Goal: Contribute content

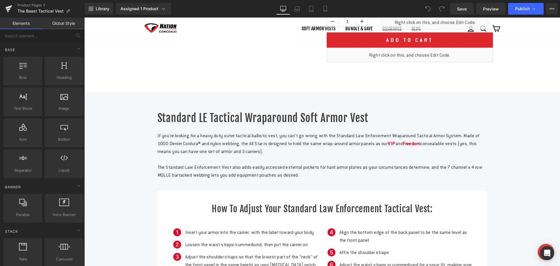
scroll to position [175, 0]
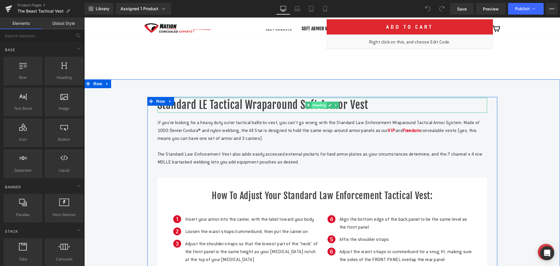
click at [314, 108] on span "Heading" at bounding box center [319, 104] width 16 height 7
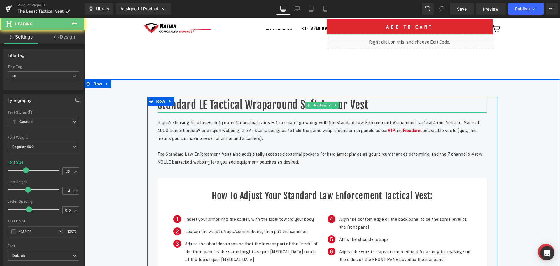
click at [355, 112] on h1 "Standard LE Tactical Wraparound Soft Armor Vest" at bounding box center [321, 105] width 329 height 15
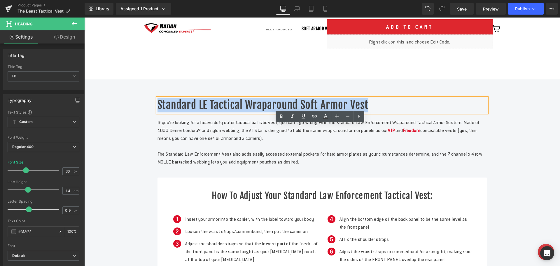
drag, startPoint x: 365, startPoint y: 129, endPoint x: 150, endPoint y: 147, distance: 216.5
click at [149, 147] on div "Standard LE Tactical Wraparound Soft Armor Vest Heading If you’re looking for a…" at bounding box center [322, 191] width 350 height 188
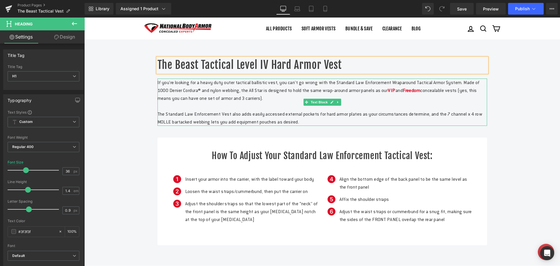
scroll to position [233, 0]
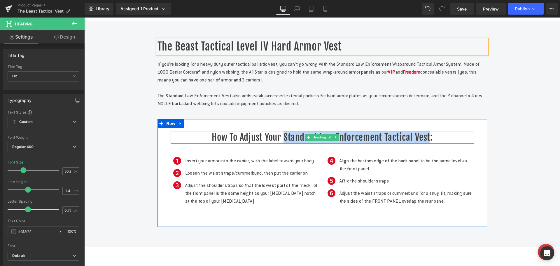
drag, startPoint x: 281, startPoint y: 162, endPoint x: 427, endPoint y: 163, distance: 145.8
click at [427, 143] on h2 "How to adjust your Standard Law Enforcement Tactical Vest:" at bounding box center [322, 137] width 303 height 13
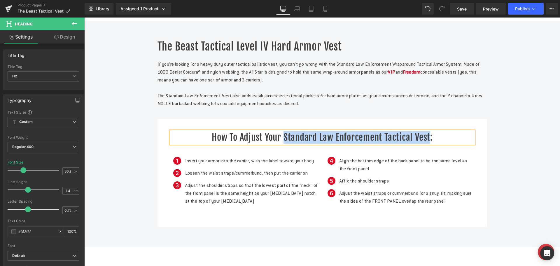
click at [297, 143] on h2 "How to adjust your Standard Law Enforcement Tactical Vest:" at bounding box center [322, 137] width 303 height 13
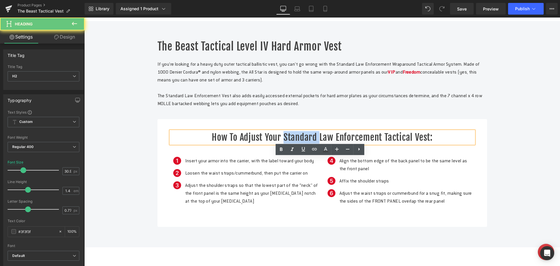
click at [297, 143] on h2 "How to adjust your Standard Law Enforcement Tactical Vest:" at bounding box center [322, 137] width 303 height 13
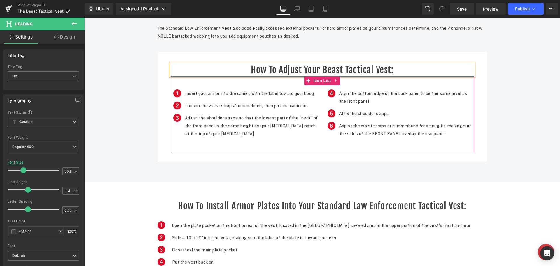
scroll to position [379, 0]
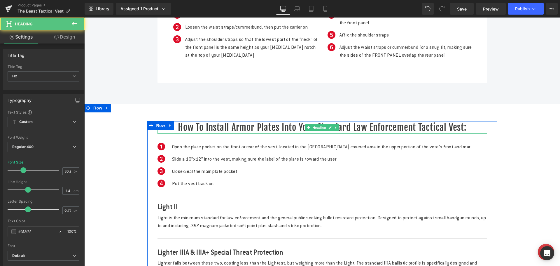
click at [377, 134] on h2 "How to install armor plates into your Standard Law Enforcement Tactical Vest:" at bounding box center [321, 127] width 329 height 13
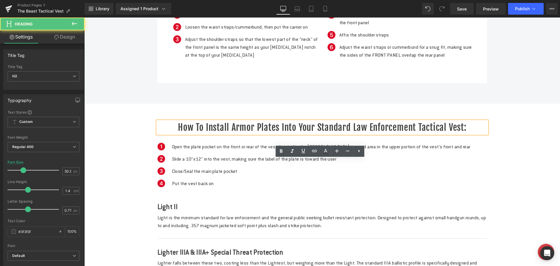
click at [377, 134] on h2 "How to install armor plates into your Standard Law Enforcement Tactical Vest:" at bounding box center [321, 127] width 329 height 13
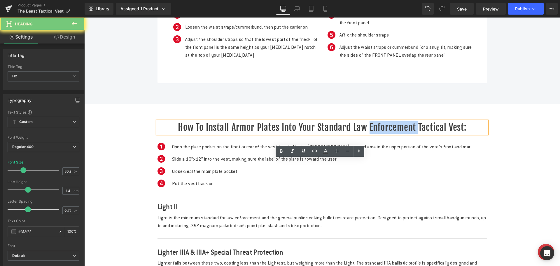
click at [377, 134] on h2 "How to install armor plates into your Standard Law Enforcement Tactical Vest:" at bounding box center [321, 127] width 329 height 13
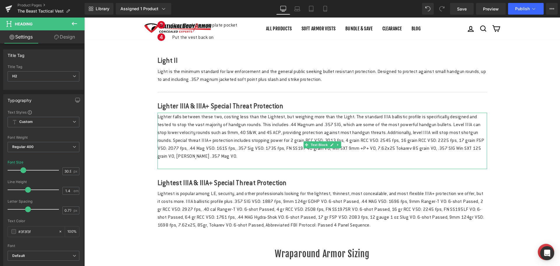
scroll to position [525, 0]
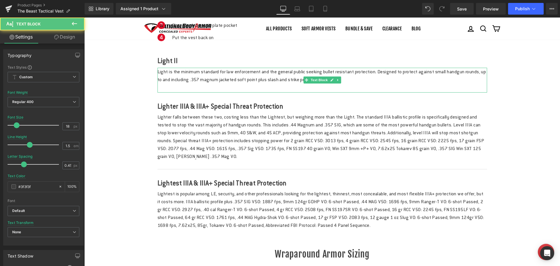
click at [302, 83] on p "Light is the minimum standard for law enforcement and the general public seekin…" at bounding box center [321, 76] width 329 height 16
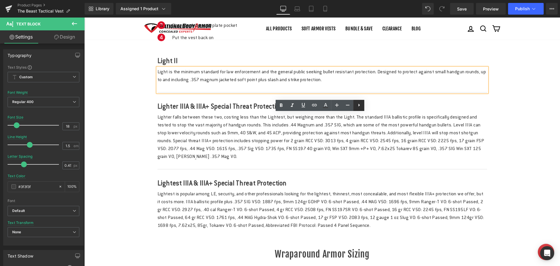
click at [358, 105] on icon at bounding box center [358, 105] width 1 height 3
click at [375, 83] on p "Light is the minimum standard for law enforcement and the general public seekin…" at bounding box center [321, 76] width 329 height 16
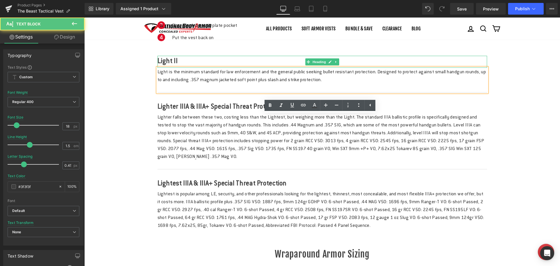
click at [194, 66] on h3 "Light II" at bounding box center [321, 61] width 329 height 10
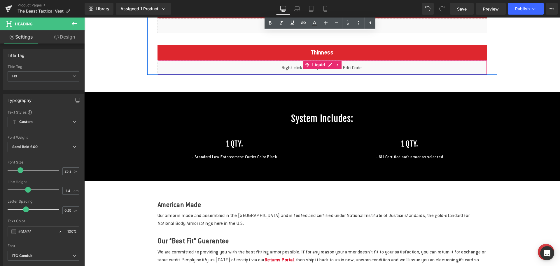
scroll to position [846, 0]
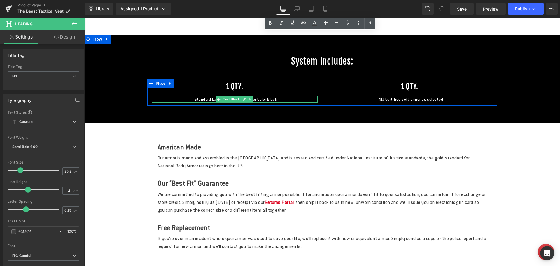
click at [190, 103] on p "- Standard Law Enforcement Carrier Color Black" at bounding box center [235, 99] width 166 height 7
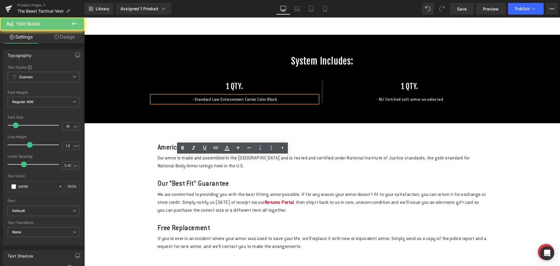
click at [190, 103] on p "- Standard Law Enforcement Carrier Color Black" at bounding box center [235, 99] width 166 height 7
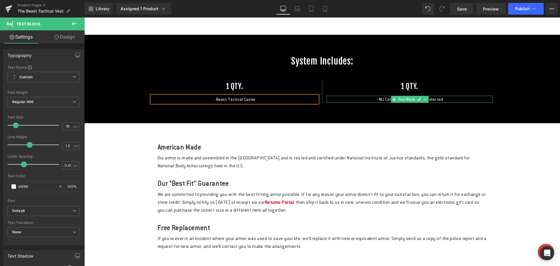
click at [374, 103] on p "- NIJ Certified soft armor as selected" at bounding box center [410, 99] width 166 height 7
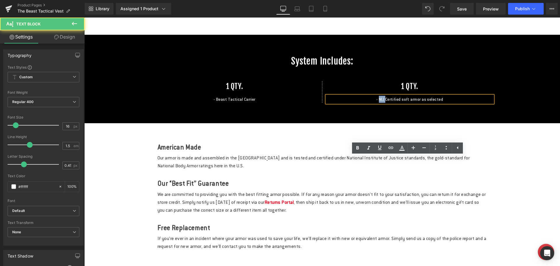
click at [374, 103] on p "- NIJ Certified soft armor as selected" at bounding box center [410, 99] width 166 height 7
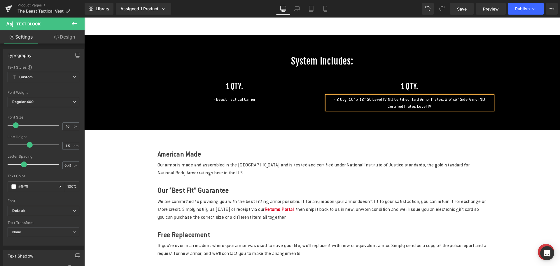
click at [462, 110] on p "- 2 Qty. 10" x 12" SC Level IV NIJ Certified Hard Armor Plates, 2 6"x6" Side Ar…" at bounding box center [410, 103] width 166 height 14
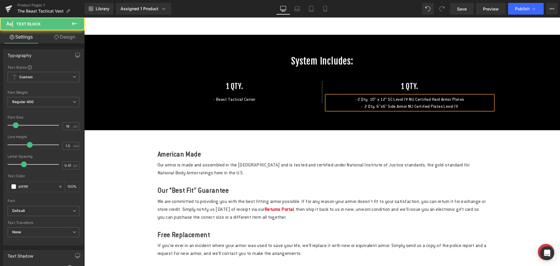
click at [434, 110] on p "- 2 Qty. 6"x6" Side Armor NIJ Certified Plates Level IV" at bounding box center [410, 106] width 166 height 7
click at [354, 110] on p "- 2 Qty. 6"x6" SC Level IV Side Armor NIJ Certified Hard Armor Plates" at bounding box center [410, 106] width 166 height 7
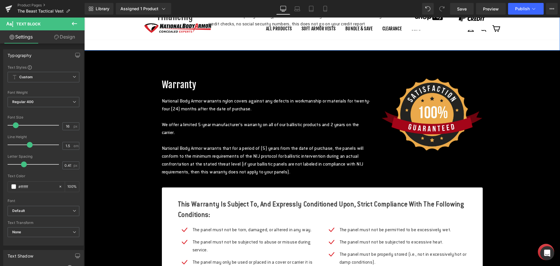
scroll to position [1487, 0]
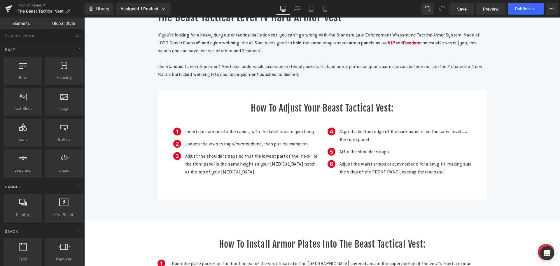
scroll to position [227, 0]
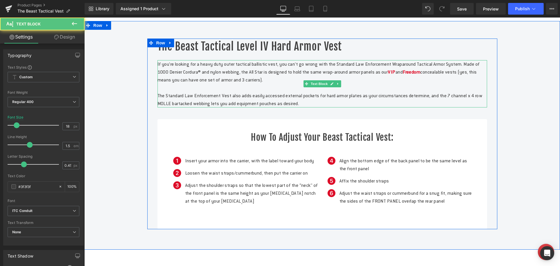
click at [209, 84] on p "If you’re looking for a heavy duty outer tactical ballistic vest, you can’t go …" at bounding box center [321, 72] width 329 height 24
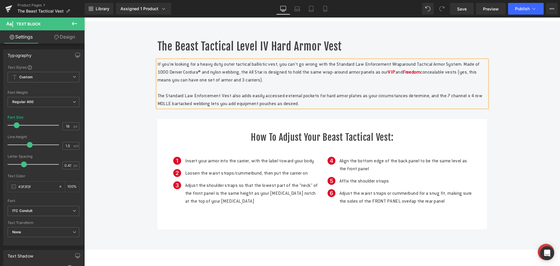
click at [247, 84] on p "If you’re looking for a heavy duty outer tactical ballistic vest, you can’t go …" at bounding box center [321, 72] width 329 height 24
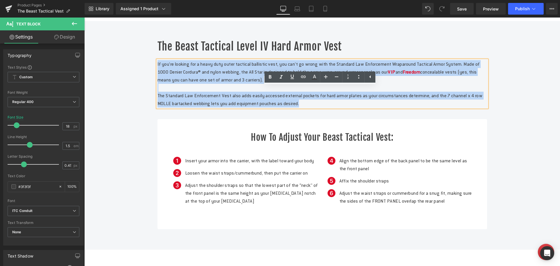
drag, startPoint x: 354, startPoint y: 129, endPoint x: 150, endPoint y: 91, distance: 207.6
click at [150, 91] on div "The Beast Tactical Level IV Hard Armor Vest Heading If you’re looking for a hea…" at bounding box center [322, 133] width 350 height 190
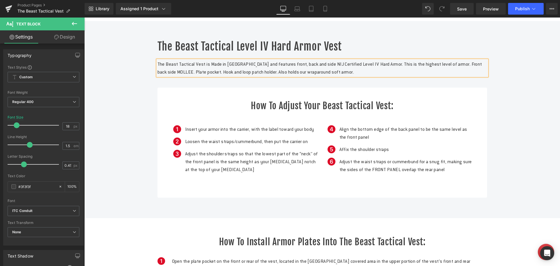
click at [378, 76] on p "The Beast Tactical Vest is Made in [GEOGRAPHIC_DATA] and features front, back a…" at bounding box center [321, 68] width 329 height 16
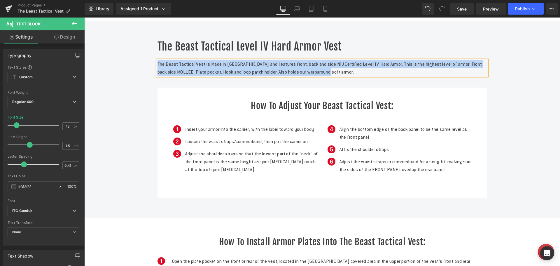
copy p "The Beast Tactical Vest is Made in [GEOGRAPHIC_DATA] and features front, back a…"
click at [255, 76] on p "The Beast Tactical Vest is Made in [GEOGRAPHIC_DATA] and features front, back a…" at bounding box center [321, 68] width 329 height 16
copy p "The Beast Tactical Vest is Made in [GEOGRAPHIC_DATA] and features front, back a…"
click at [185, 76] on p "The Beast Tactical Vest is Made in [GEOGRAPHIC_DATA] and features front, back a…" at bounding box center [321, 68] width 329 height 16
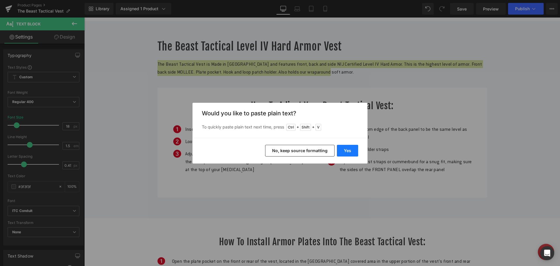
click at [342, 148] on button "Yes" at bounding box center [347, 151] width 21 height 12
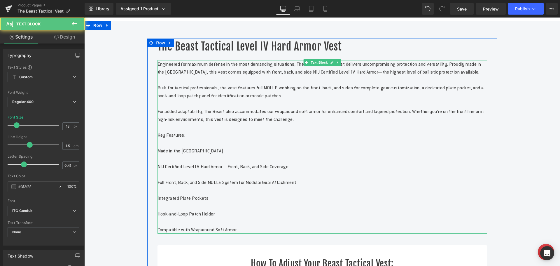
click at [295, 99] on p "Built for tactical professionals, the vest features full MOLLE webbing on the f…" at bounding box center [321, 92] width 329 height 16
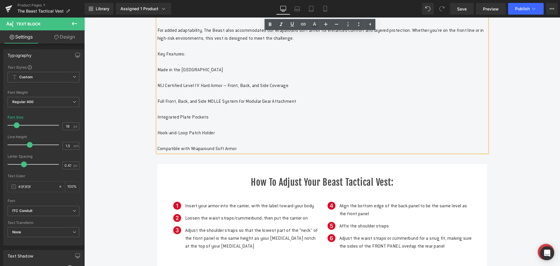
scroll to position [315, 0]
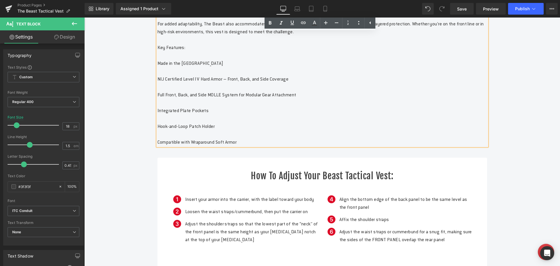
click at [241, 67] on p "Made in the [GEOGRAPHIC_DATA]" at bounding box center [321, 63] width 329 height 8
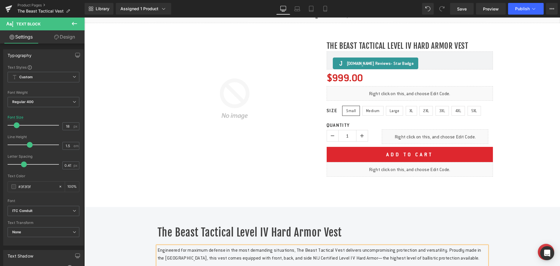
scroll to position [0, 0]
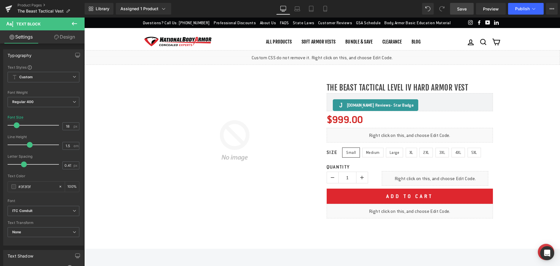
click at [460, 8] on span "Save" at bounding box center [462, 9] width 10 height 6
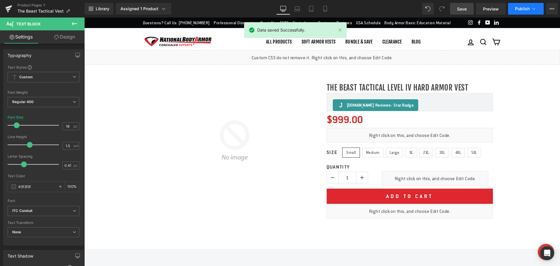
click at [520, 8] on span "Publish" at bounding box center [522, 8] width 15 height 5
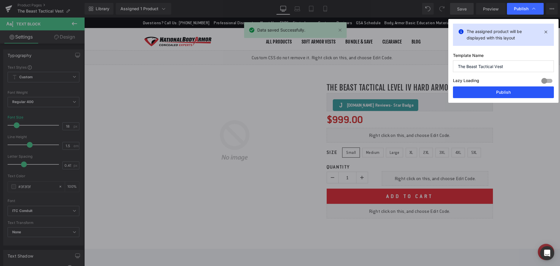
click at [483, 90] on button "Publish" at bounding box center [503, 92] width 101 height 12
